Goal: Check status: Check status

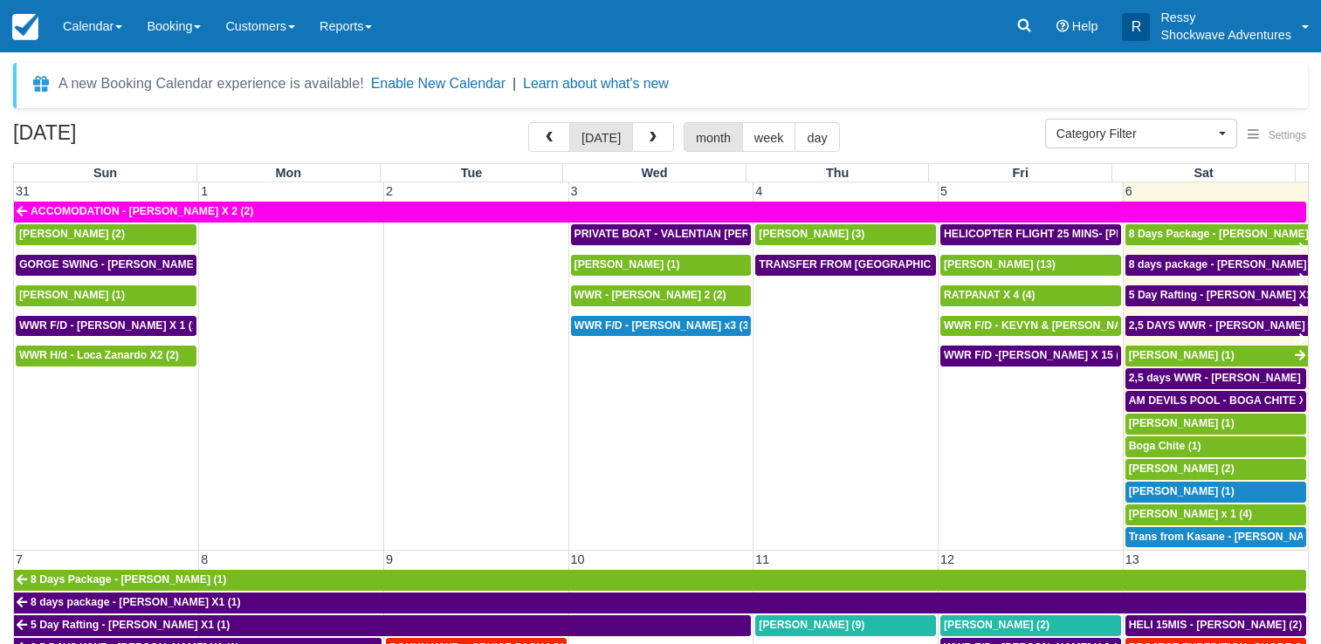
select select
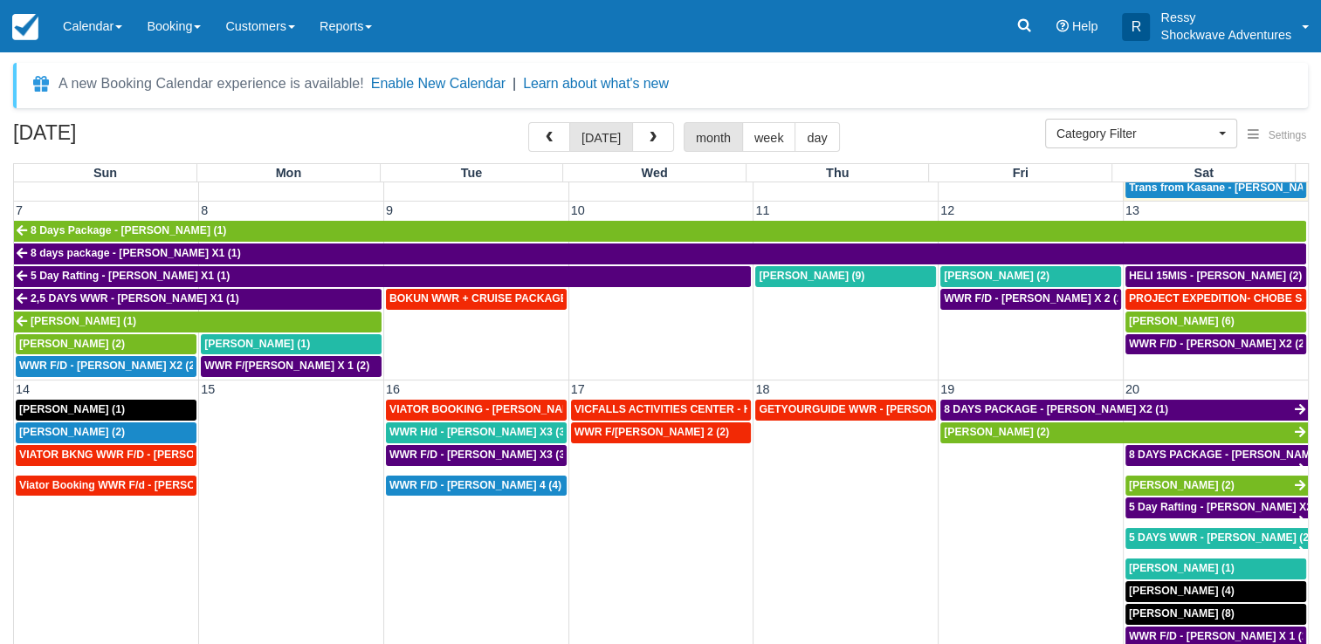
scroll to position [524, 0]
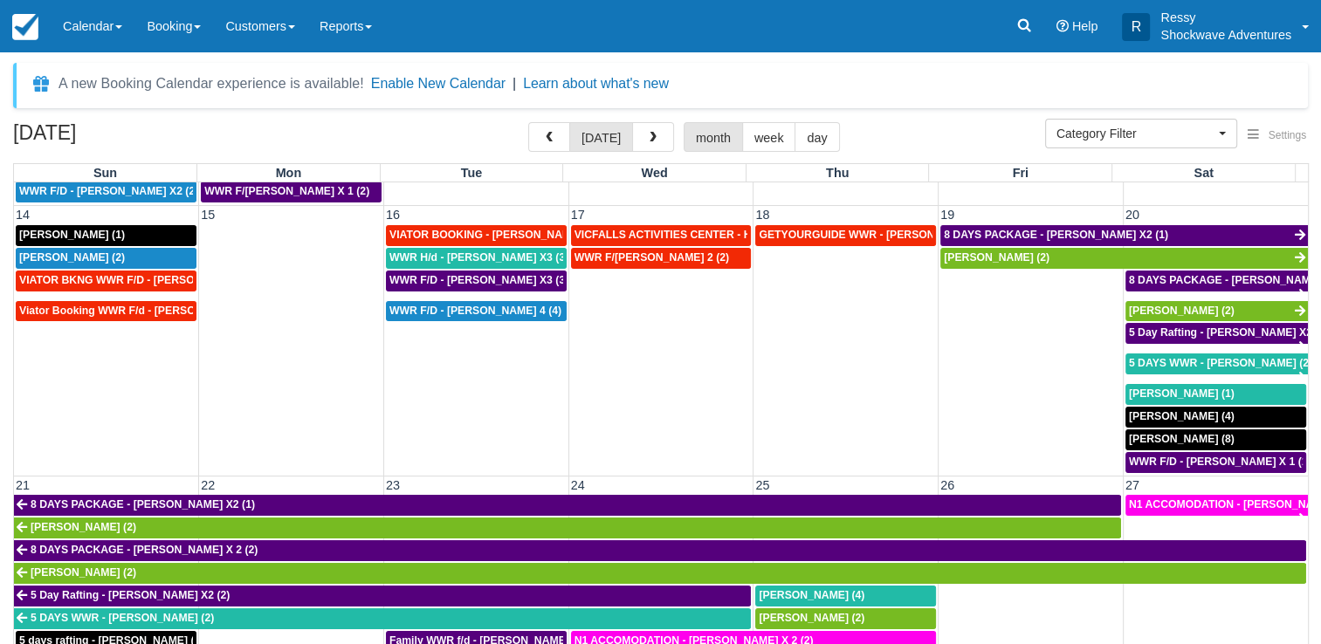
click at [528, 122] on button "button" at bounding box center [549, 137] width 42 height 30
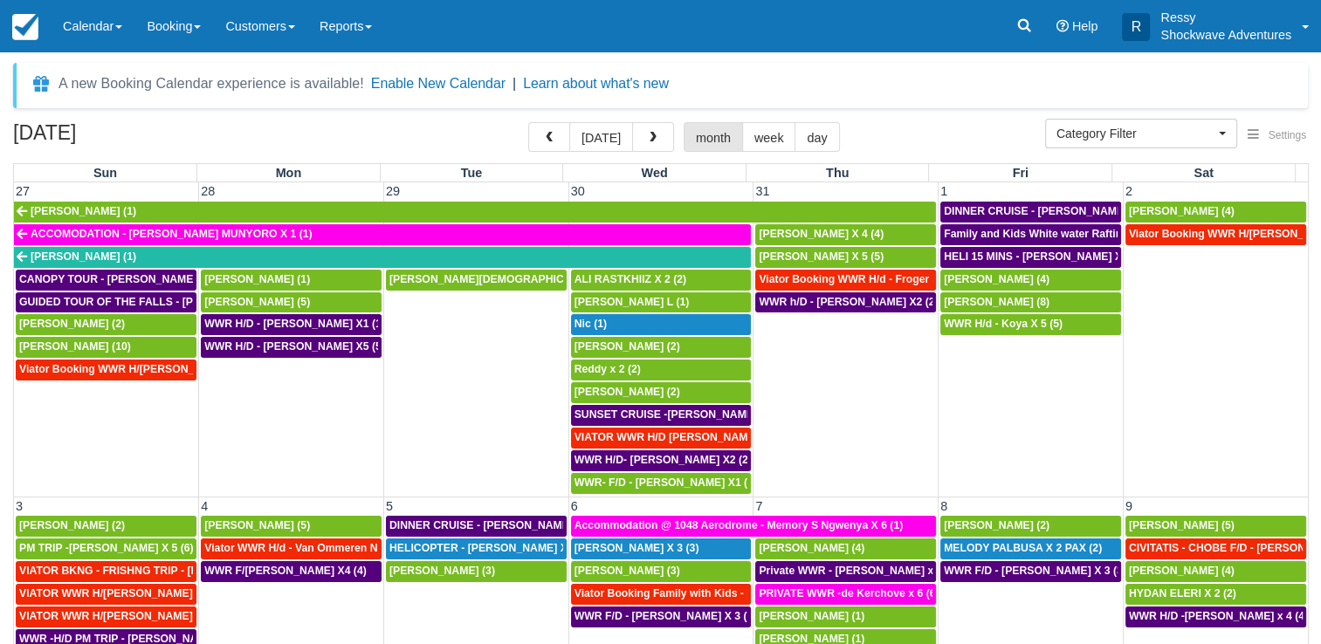
click at [528, 122] on button "button" at bounding box center [549, 137] width 42 height 30
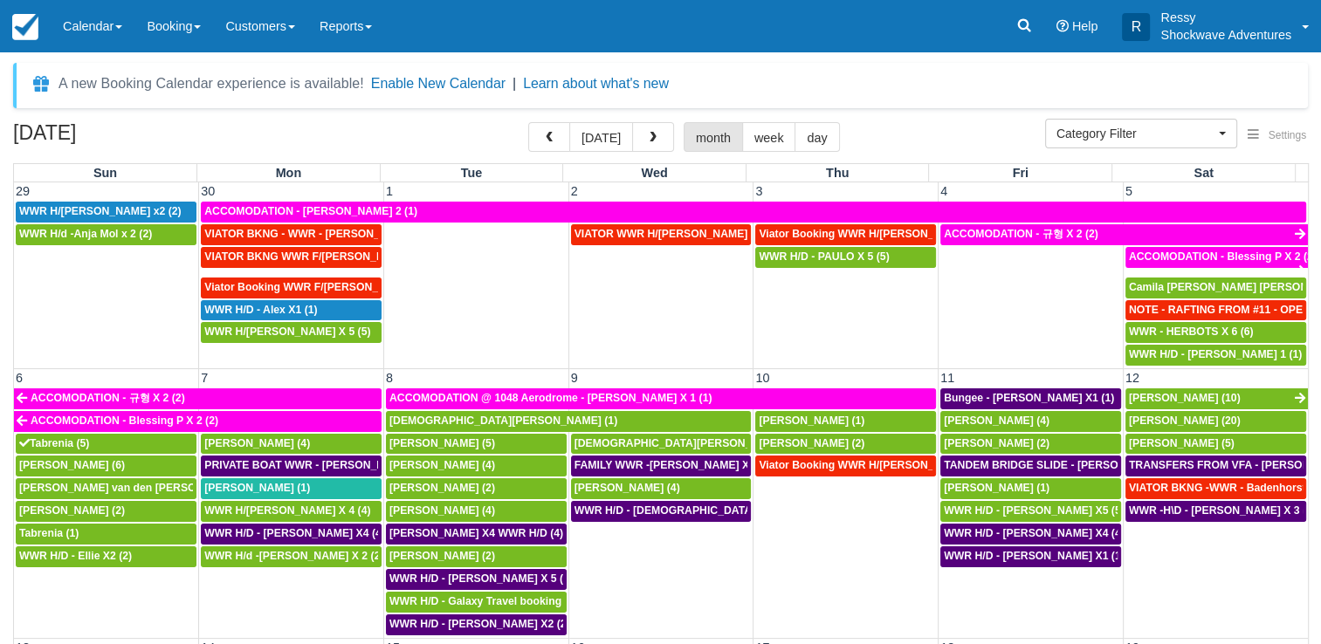
click at [528, 122] on button "button" at bounding box center [549, 137] width 42 height 30
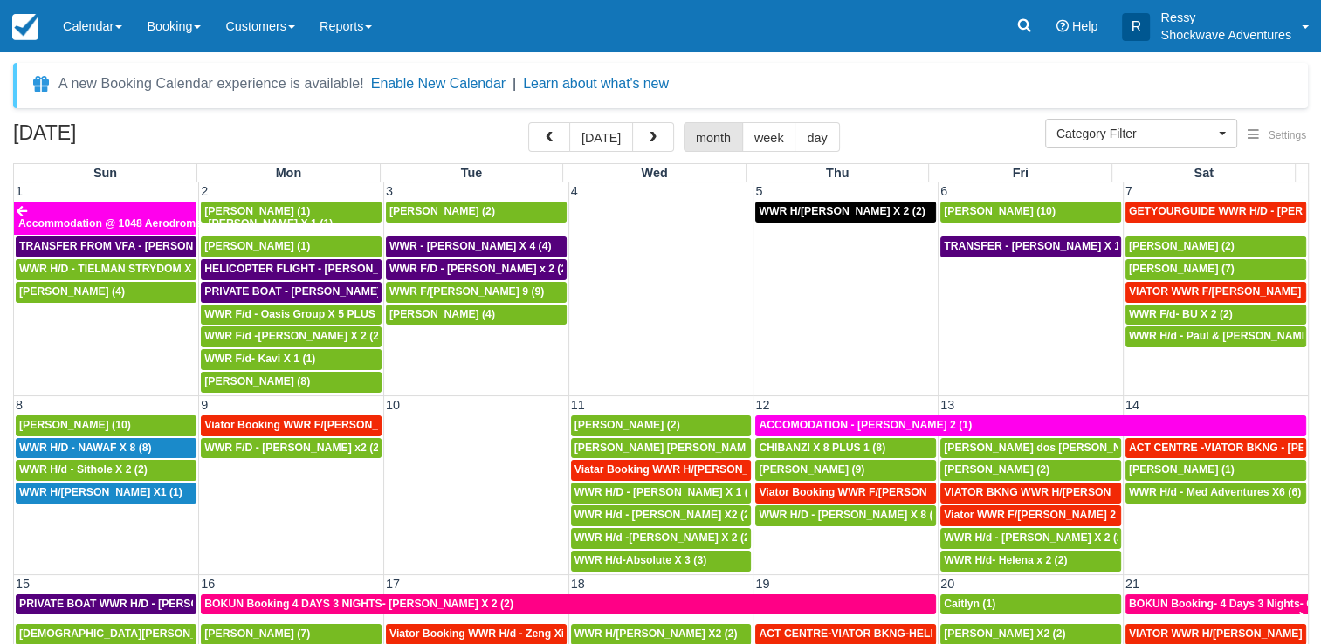
click at [528, 122] on button "button" at bounding box center [549, 137] width 42 height 30
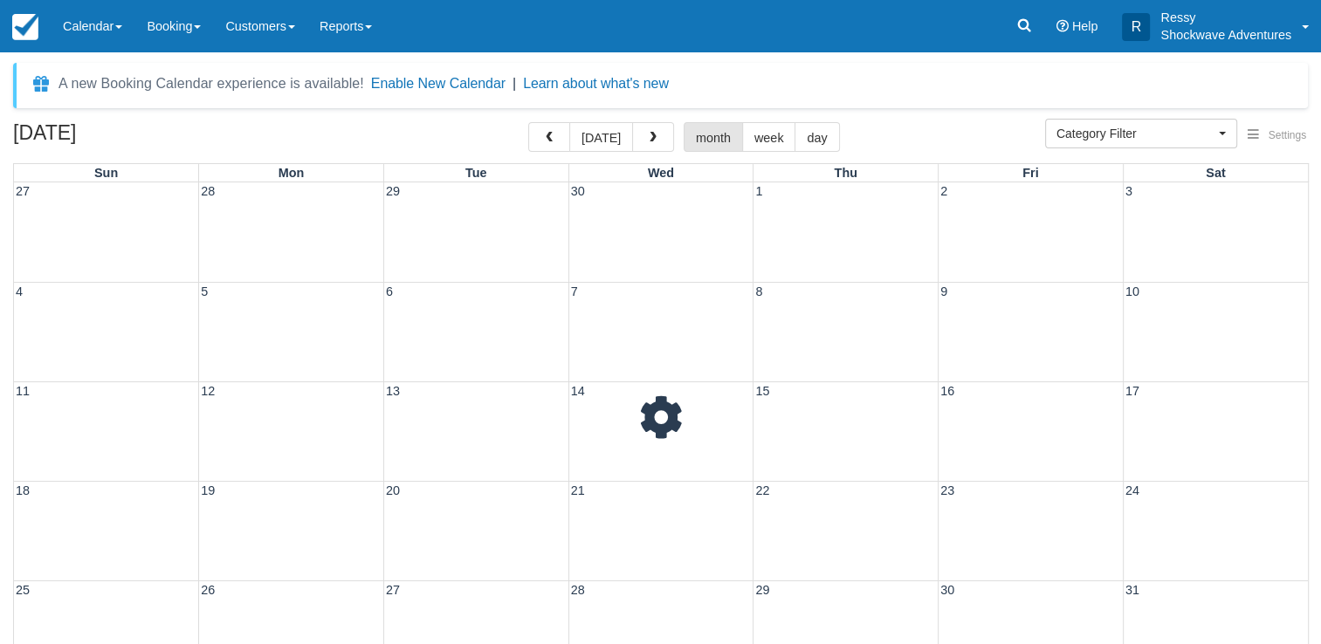
click at [528, 122] on button "button" at bounding box center [549, 137] width 42 height 30
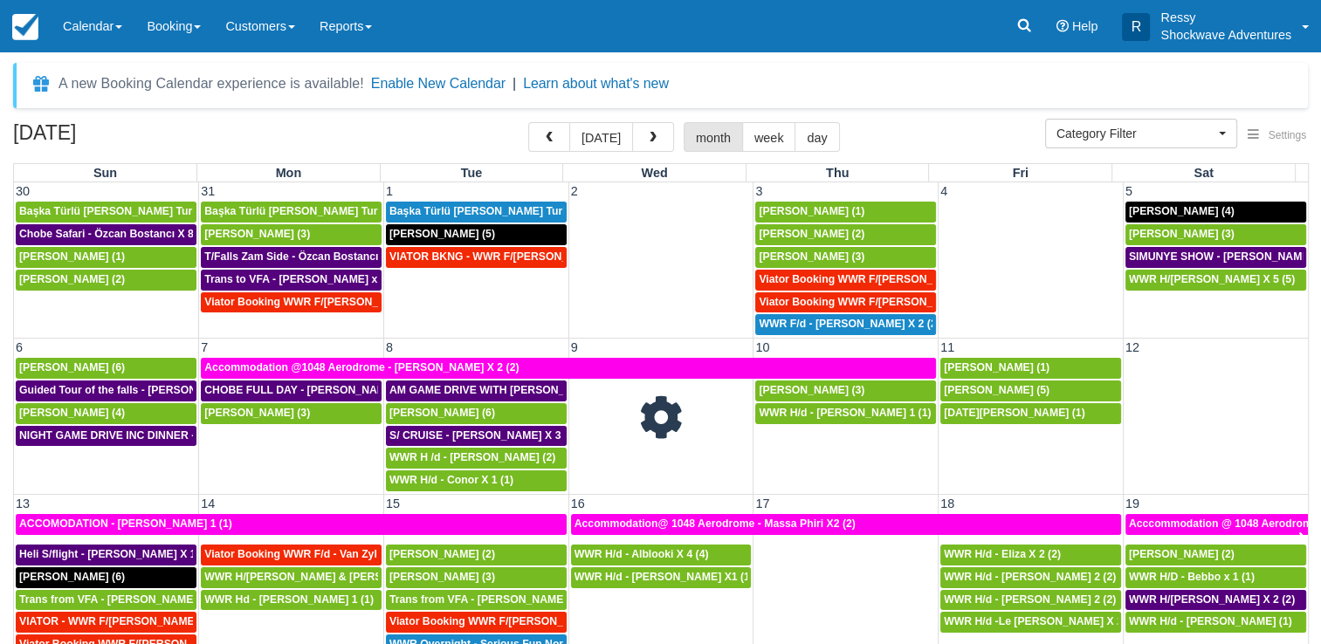
click at [528, 122] on button "button" at bounding box center [549, 137] width 42 height 30
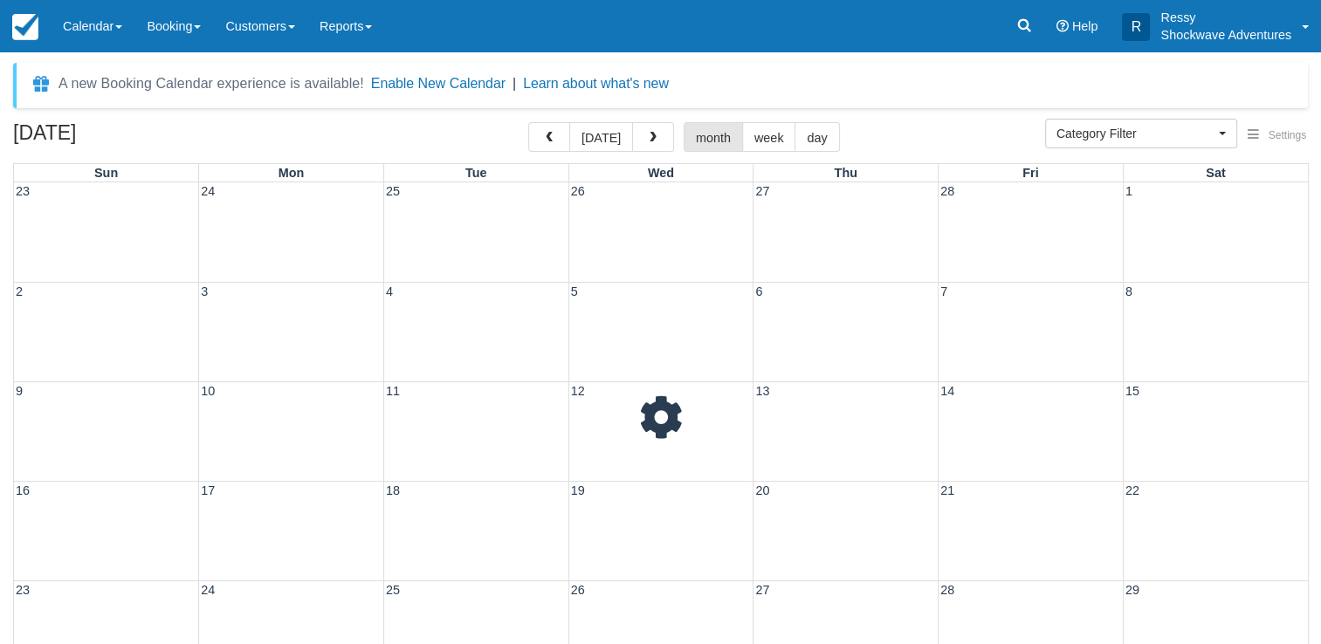
click at [528, 122] on button "button" at bounding box center [549, 137] width 42 height 30
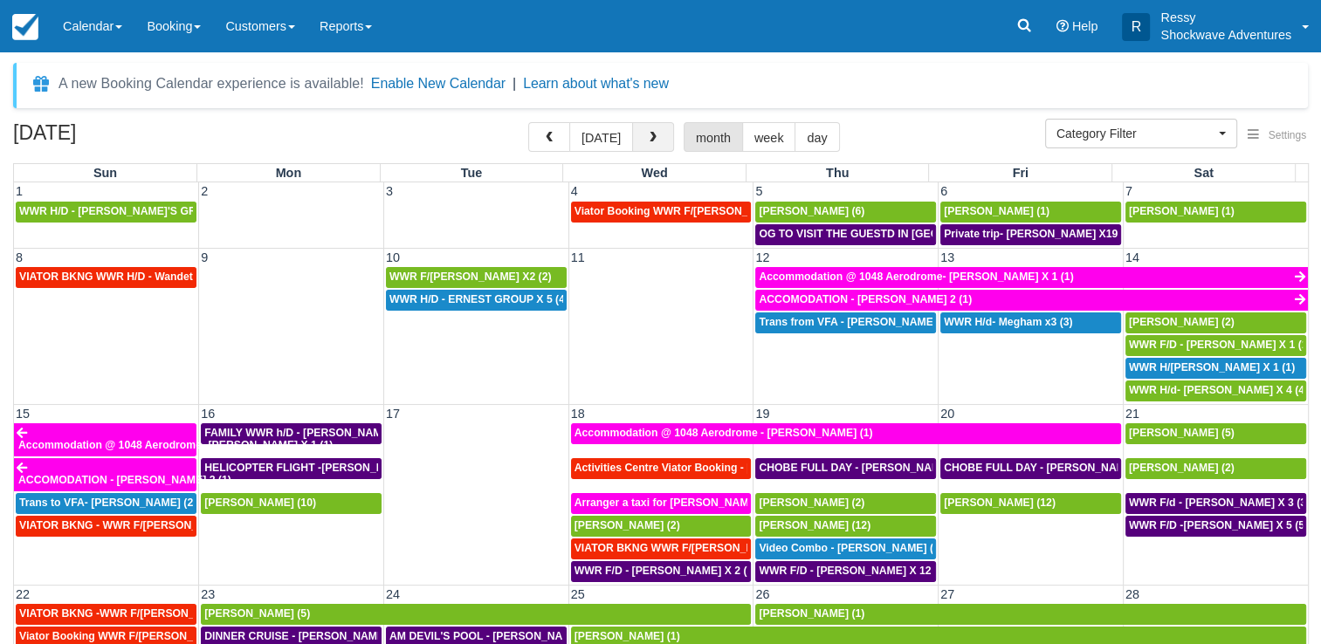
click at [640, 143] on button "button" at bounding box center [653, 137] width 42 height 30
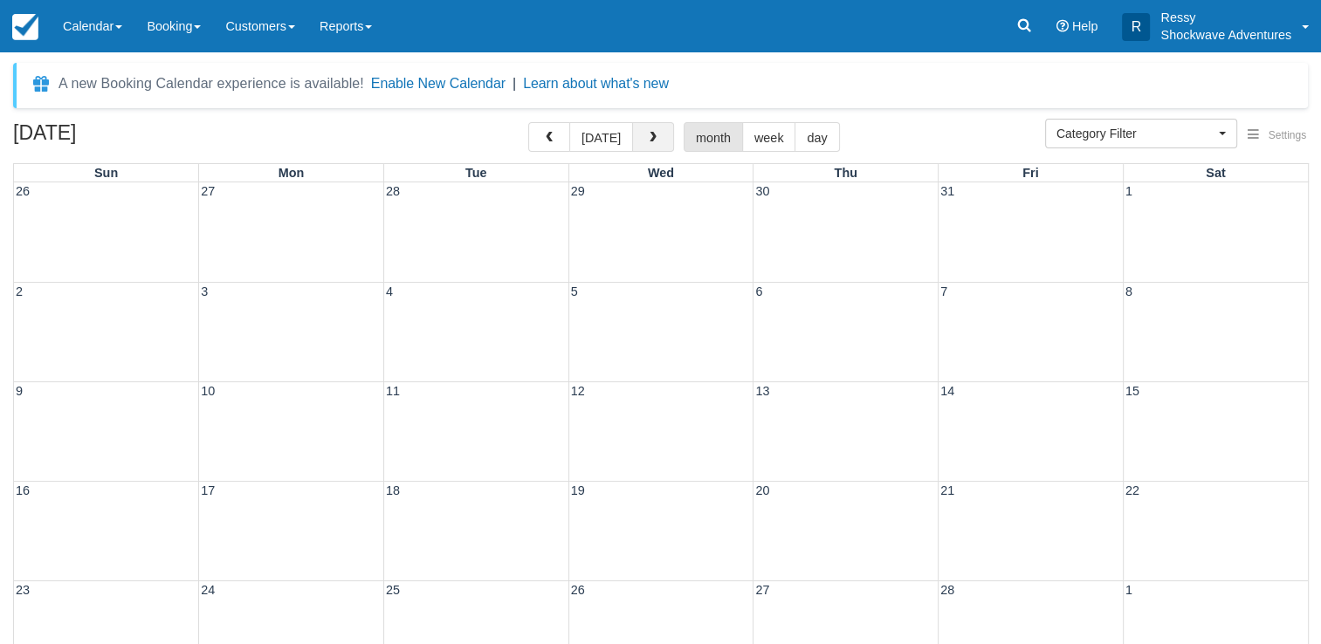
click at [640, 143] on button "button" at bounding box center [653, 137] width 42 height 30
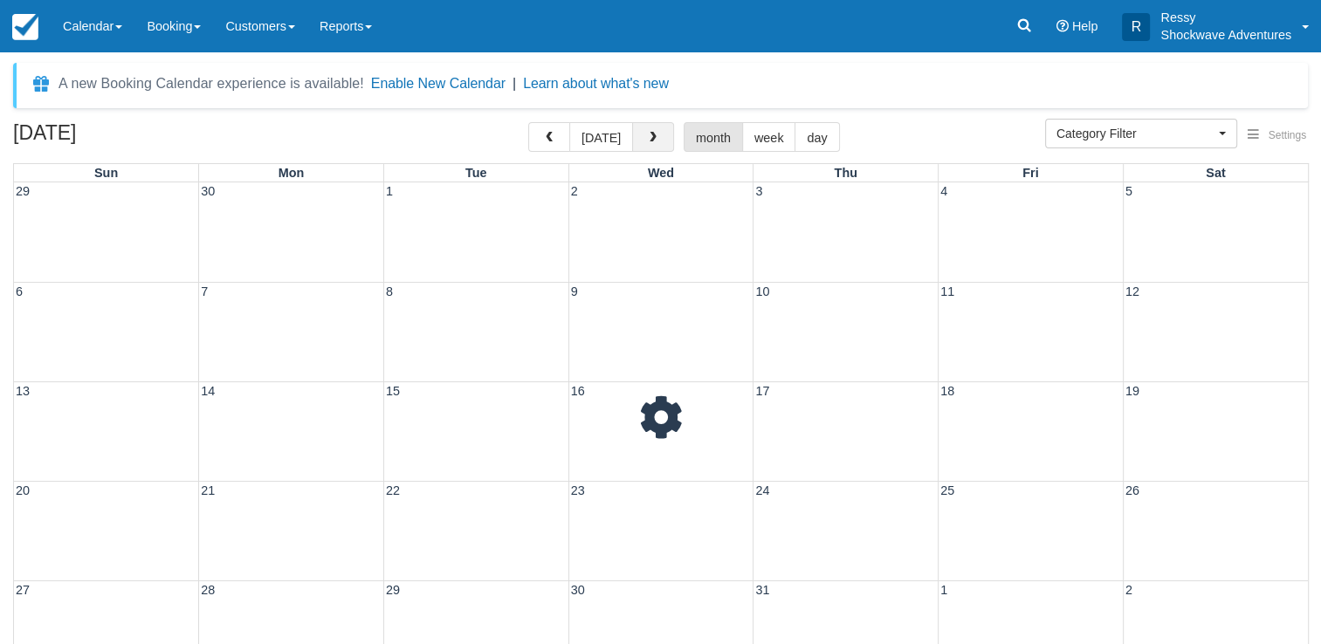
click at [640, 143] on button "button" at bounding box center [653, 137] width 42 height 30
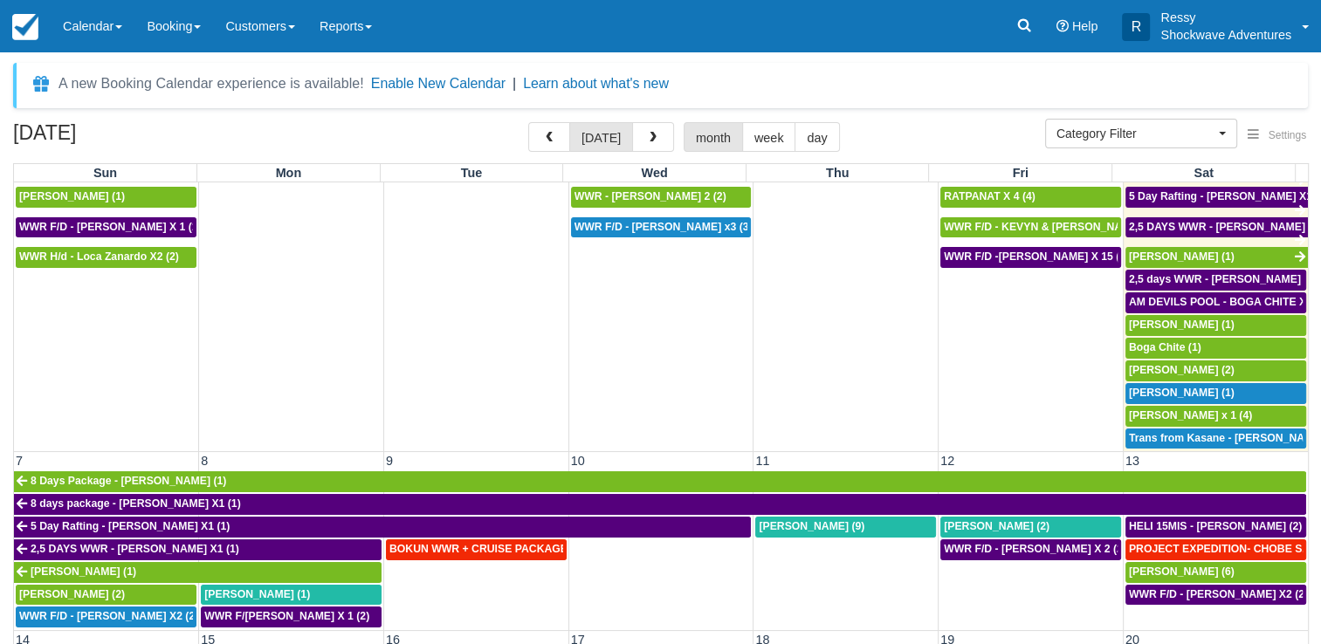
scroll to position [262, 0]
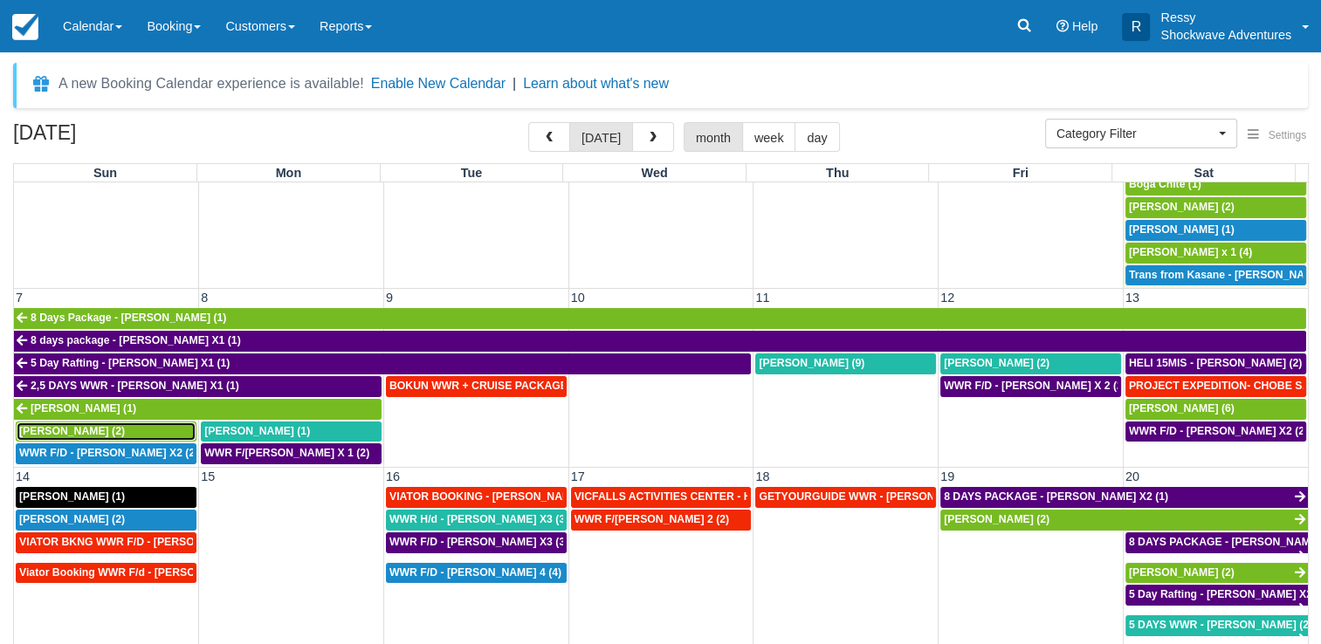
click at [90, 428] on span "[PERSON_NAME] (2)" at bounding box center [72, 431] width 106 height 12
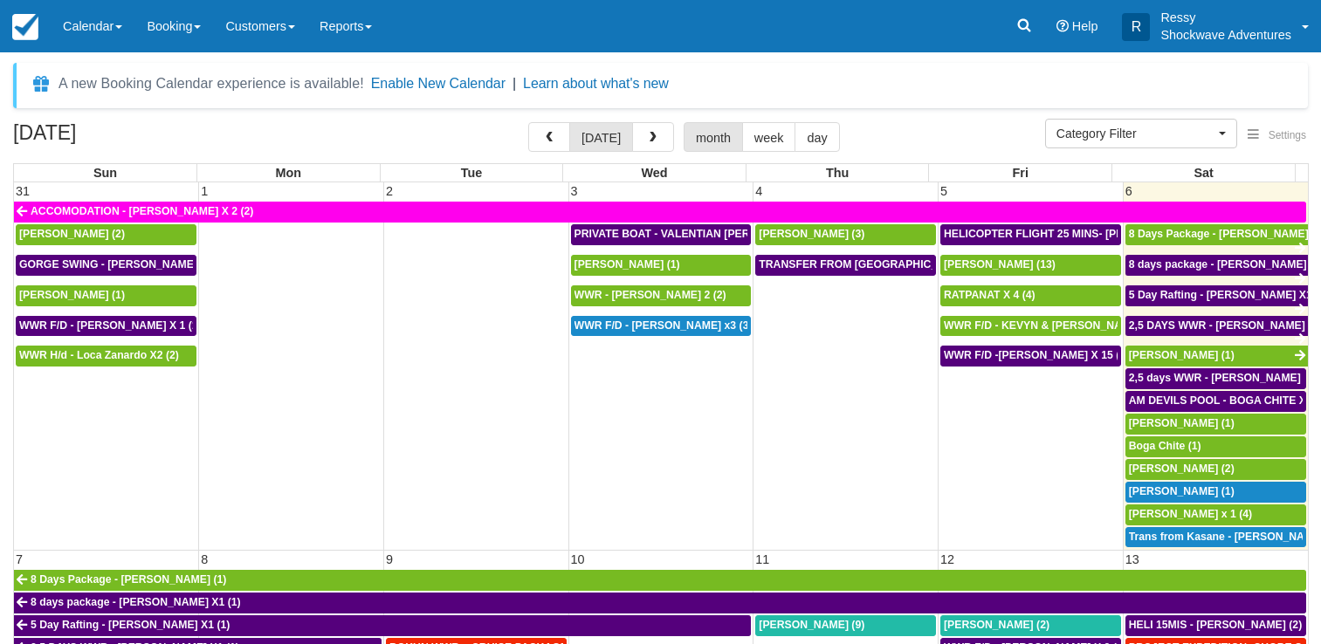
select select
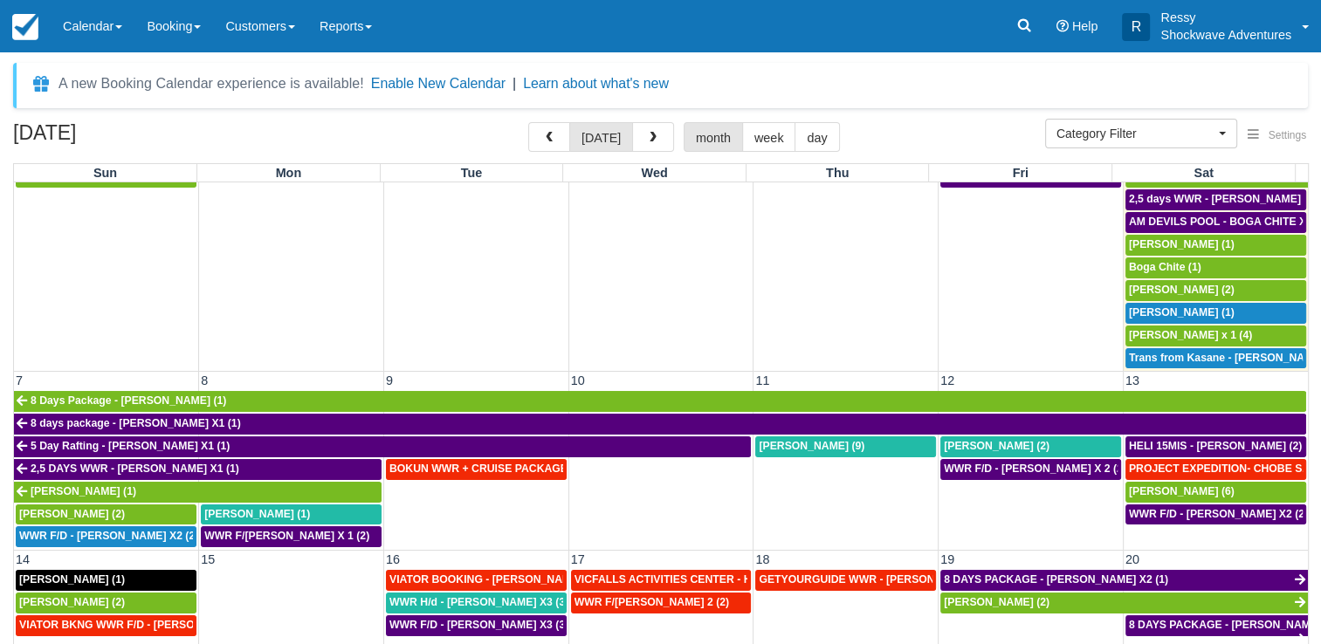
scroll to position [266, 0]
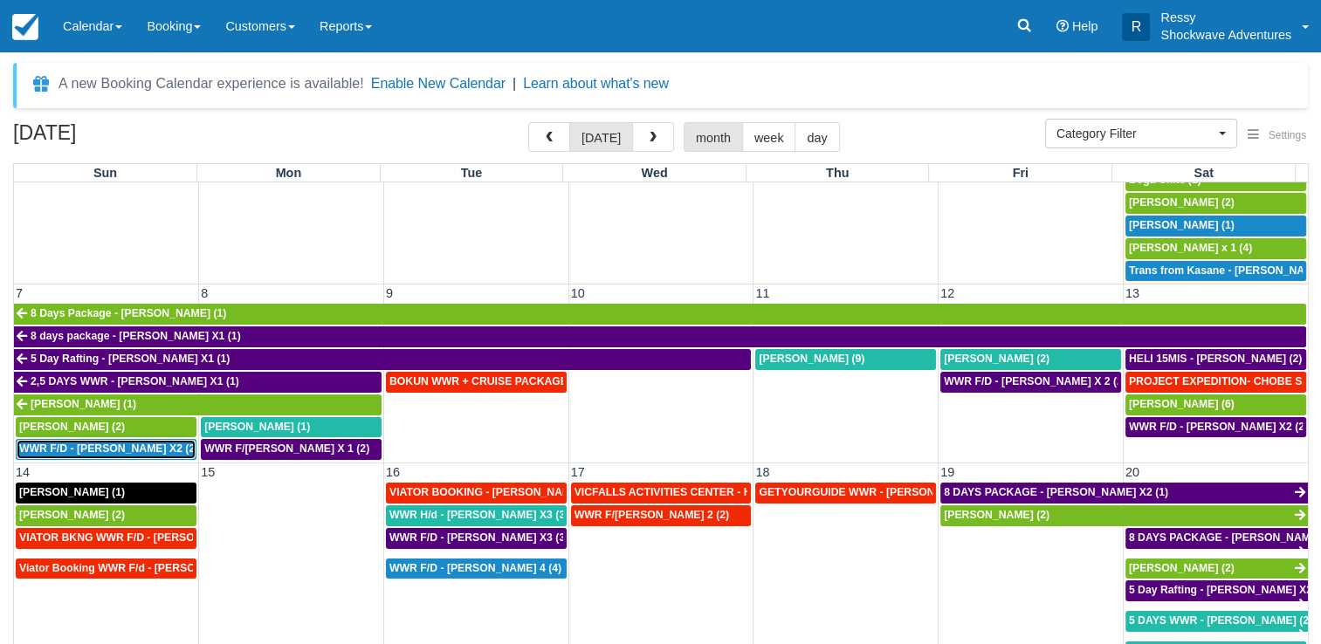
click at [77, 446] on span "WWR F/D - [PERSON_NAME] X2 (2)" at bounding box center [108, 449] width 179 height 12
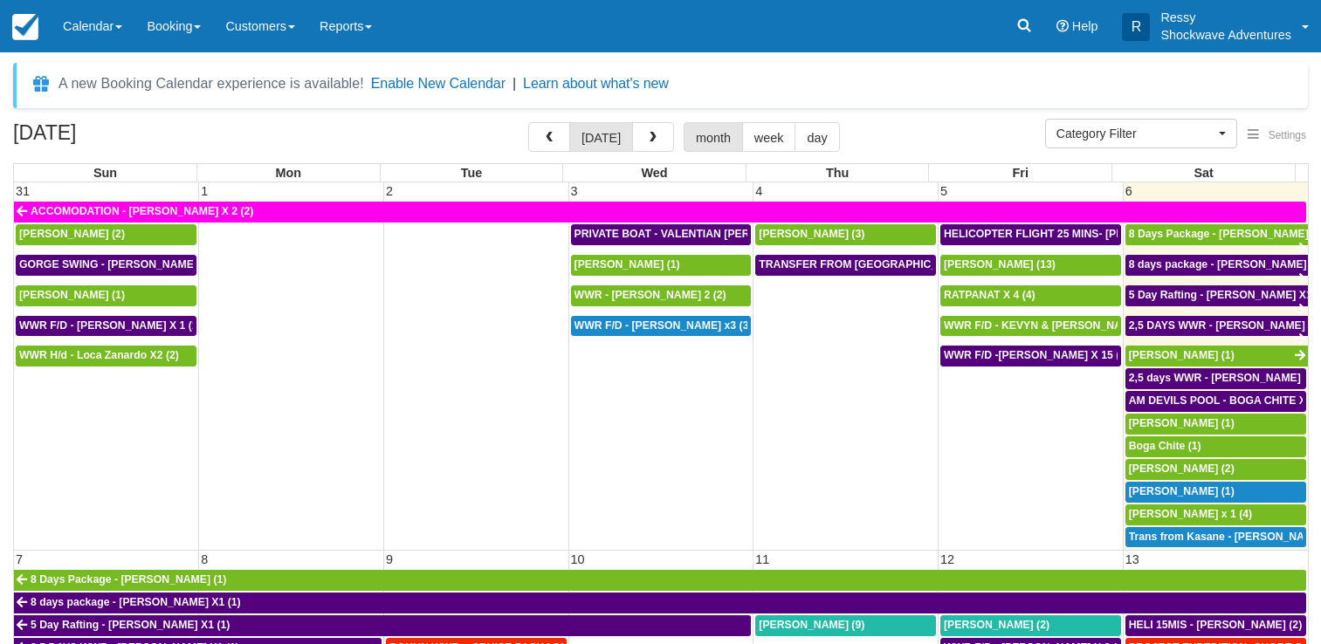
select select
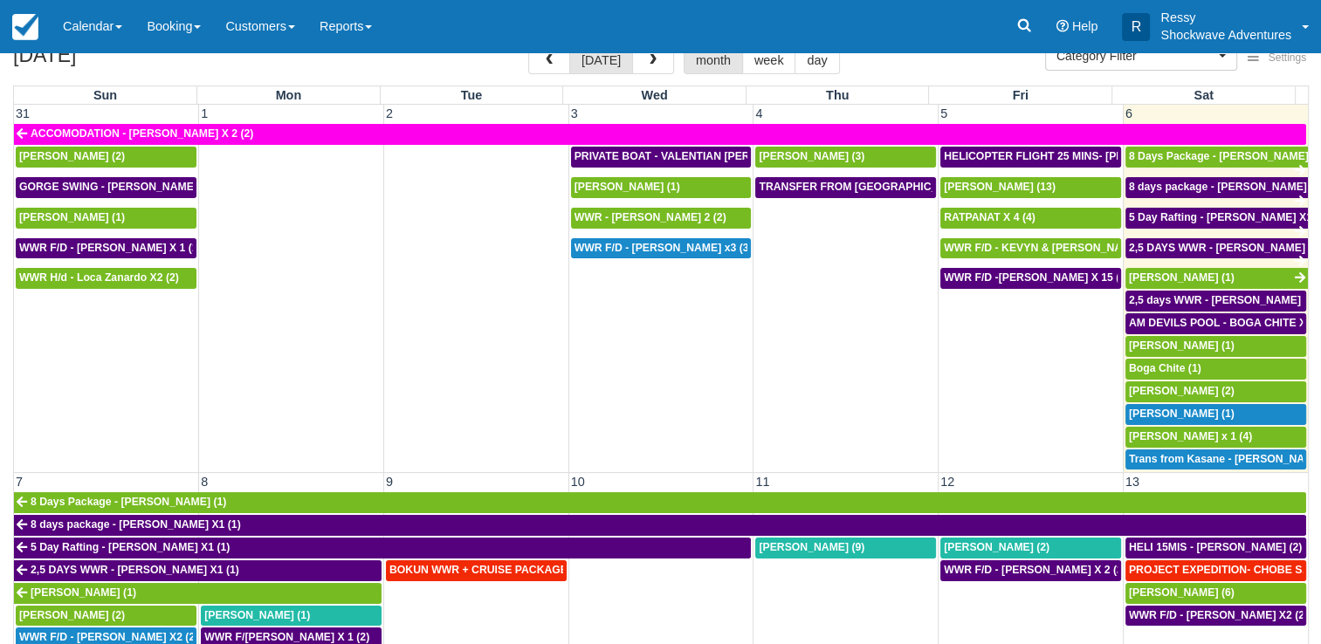
scroll to position [142, 0]
